Goal: Book appointment/travel/reservation

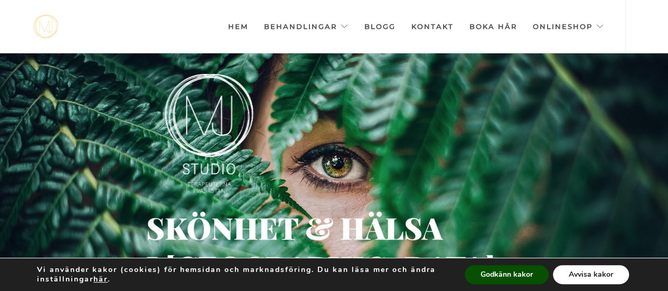
click at [583, 274] on button "Avvisa kakor" at bounding box center [591, 274] width 76 height 19
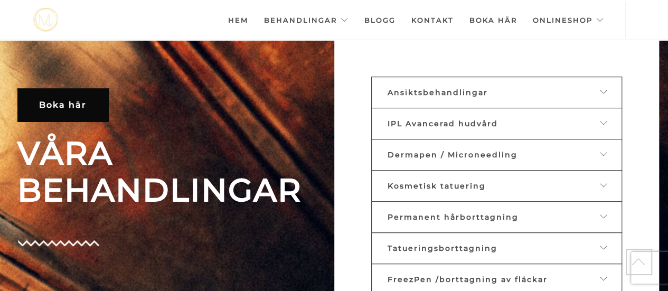
scroll to position [315, 0]
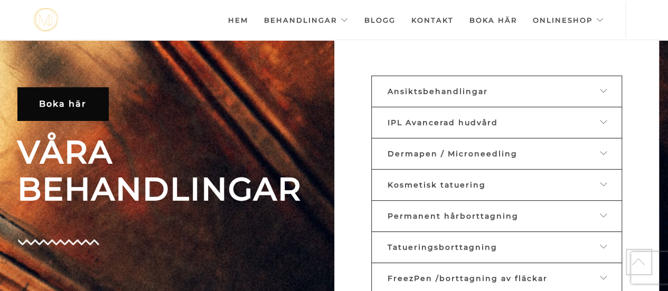
click at [494, 211] on span "Permanent hårborttagning" at bounding box center [453, 216] width 131 height 10
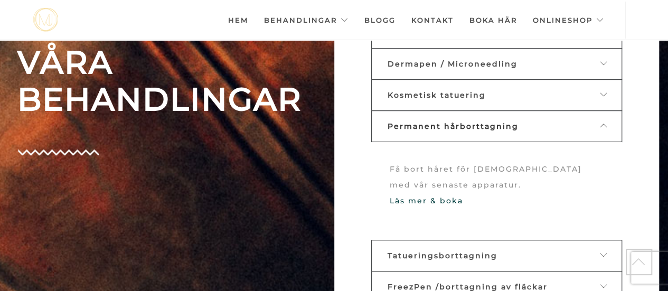
scroll to position [404, 0]
click at [451, 197] on link "Läs mer & boka" at bounding box center [426, 202] width 73 height 10
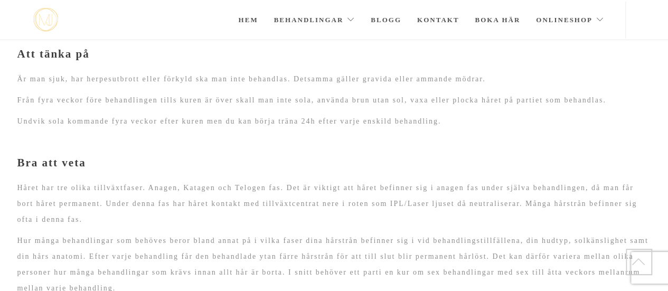
scroll to position [956, 0]
